Goal: Navigation & Orientation: Go to known website

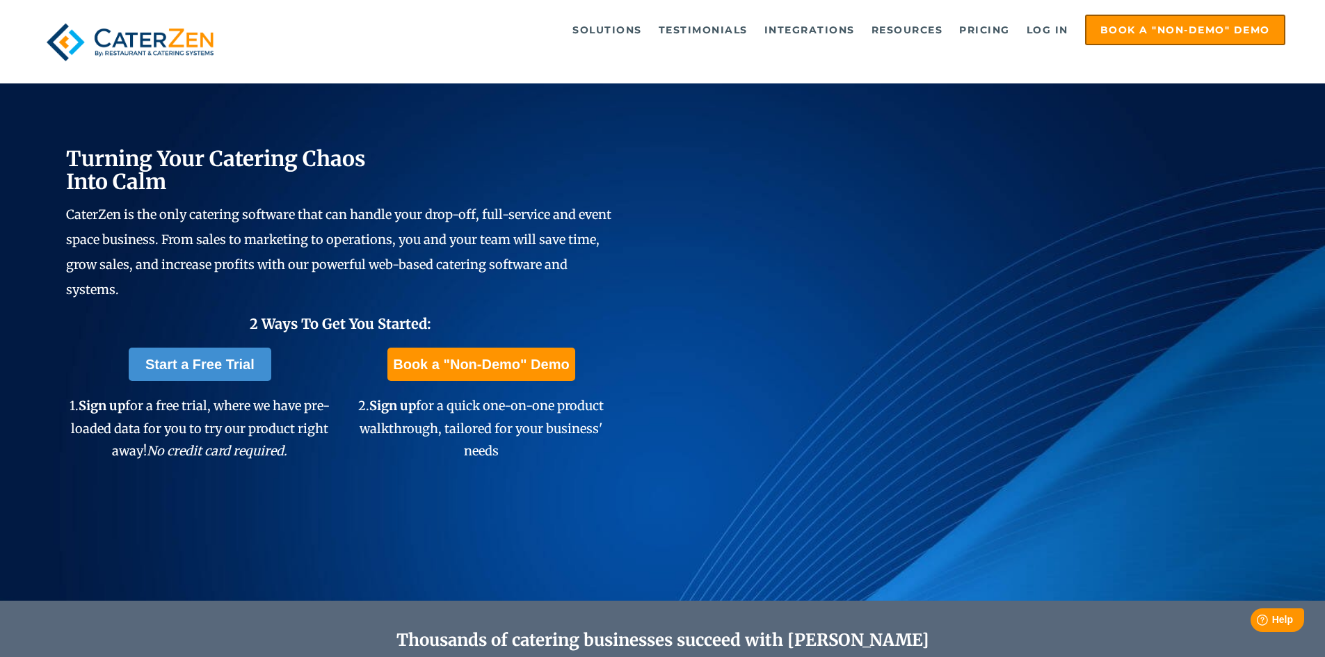
click at [1138, 67] on div "Solutions Catering CRM Catering Sales Catering Management Catering Marketing Ca…" at bounding box center [662, 42] width 1245 height 55
click at [1044, 29] on link "Log in" at bounding box center [1047, 30] width 56 height 28
click at [1051, 25] on link "Log in" at bounding box center [1047, 30] width 56 height 28
